Goal: Use online tool/utility: Use online tool/utility

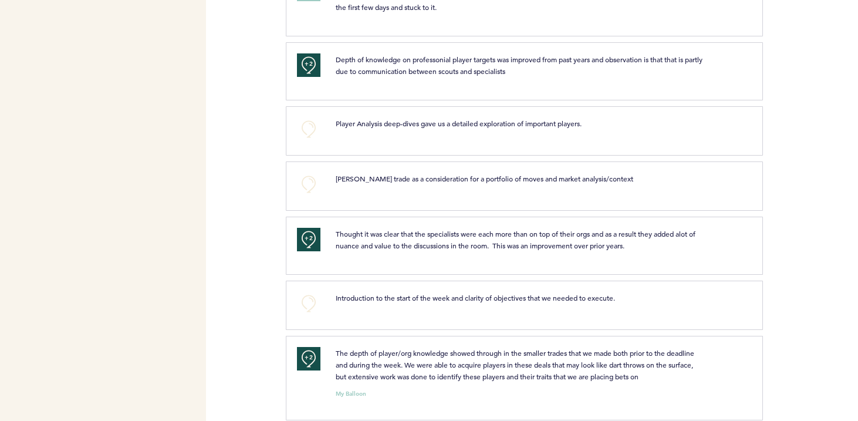
scroll to position [2245, 0]
click at [309, 307] on button "+0" at bounding box center [308, 301] width 23 height 23
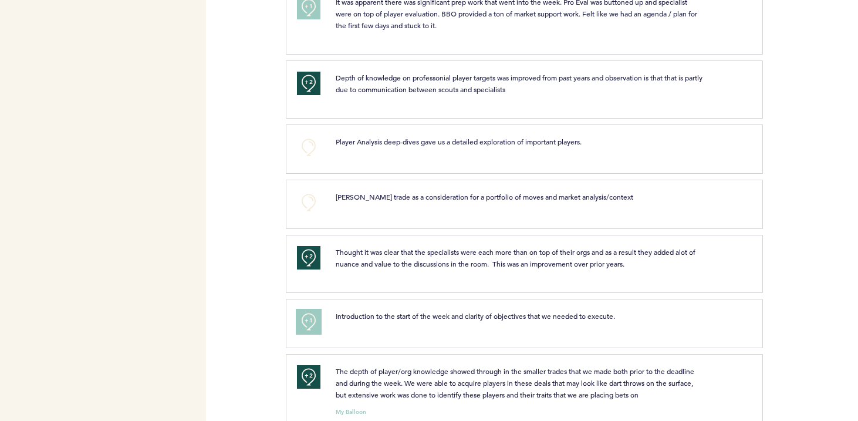
scroll to position [2215, 0]
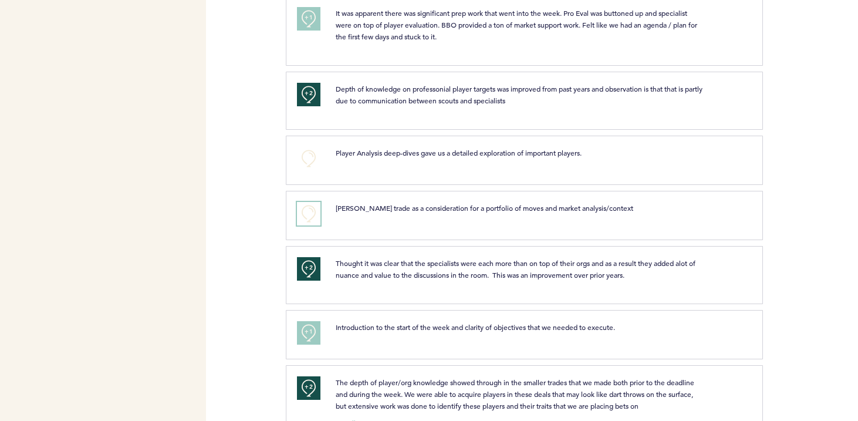
click at [305, 220] on button "+0" at bounding box center [308, 213] width 23 height 23
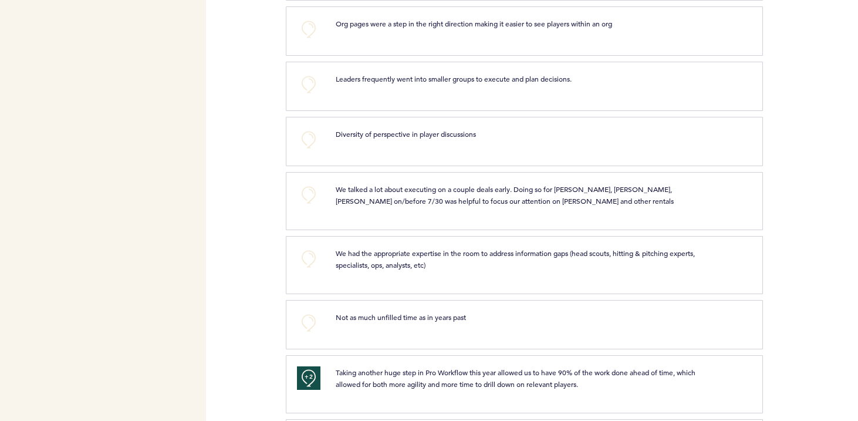
scroll to position [1767, 0]
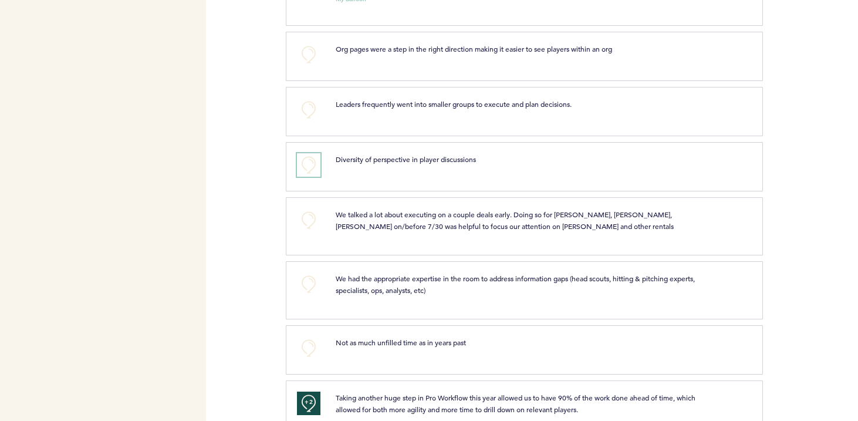
click at [313, 165] on button "+0" at bounding box center [308, 164] width 23 height 23
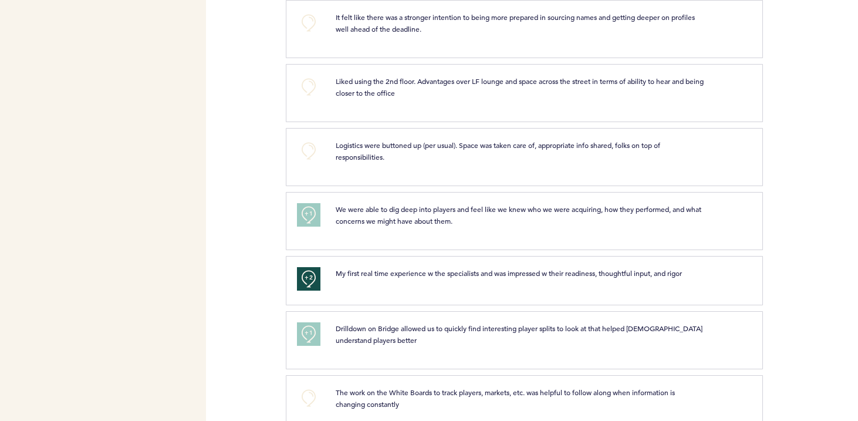
scroll to position [0, 0]
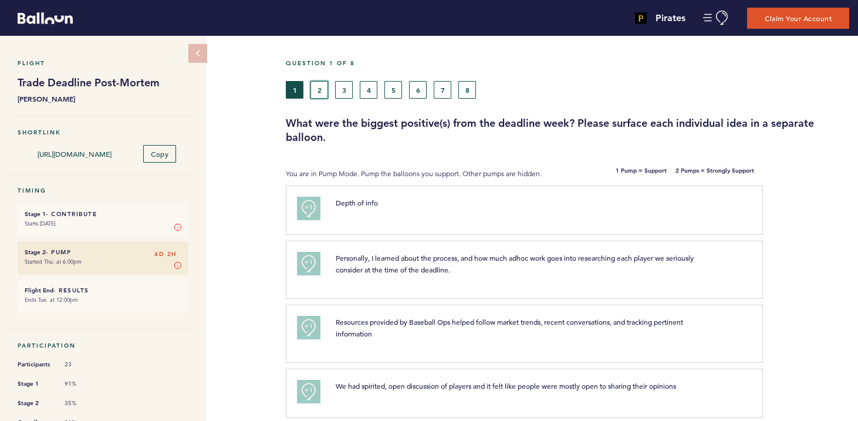
click at [317, 89] on button "2" at bounding box center [319, 90] width 18 height 18
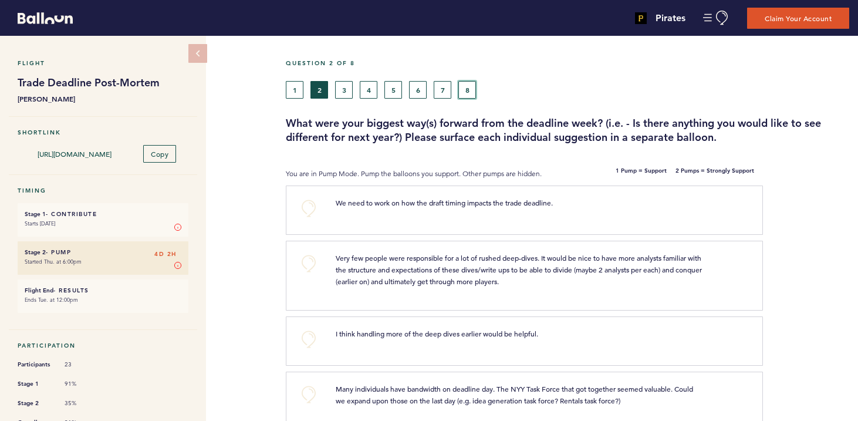
click at [468, 92] on button "8" at bounding box center [467, 90] width 18 height 18
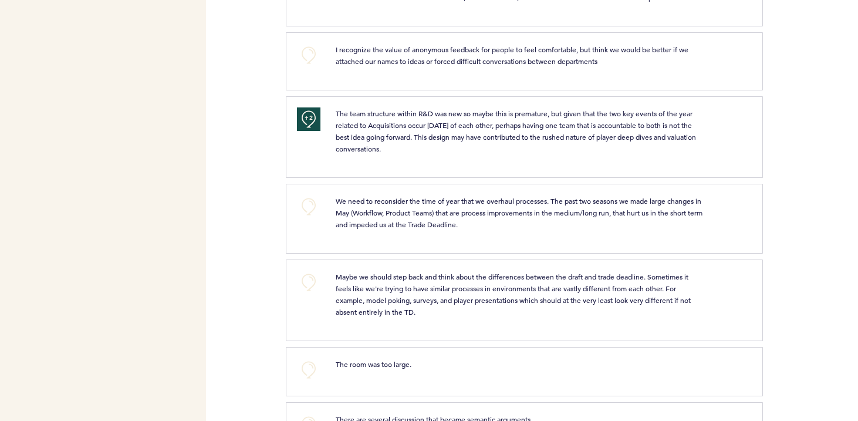
scroll to position [762, 0]
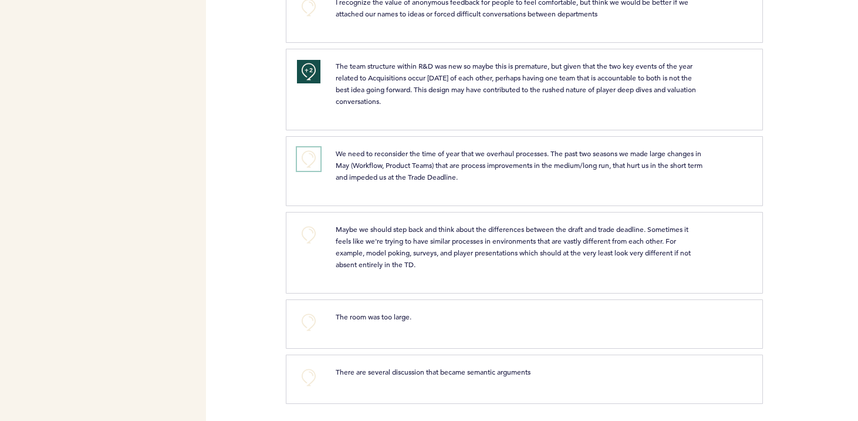
click at [311, 165] on button "+0" at bounding box center [308, 158] width 23 height 23
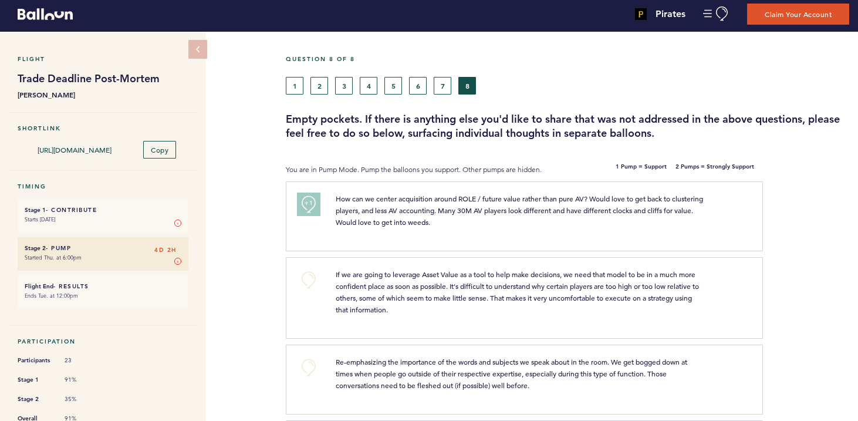
scroll to position [0, 0]
